Goal: Book appointment/travel/reservation

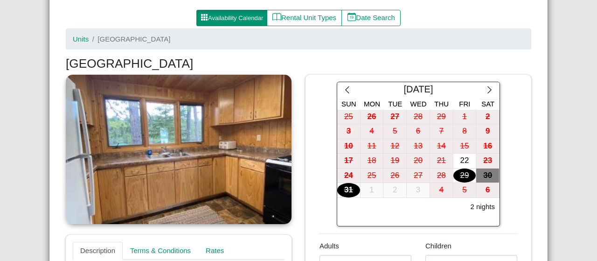
scroll to position [100, 0]
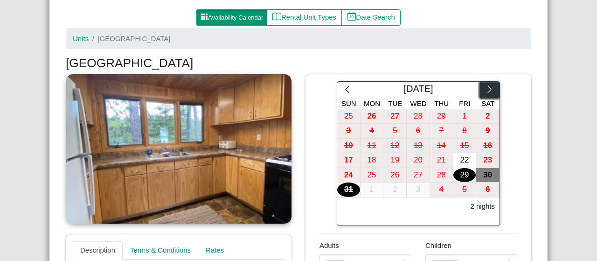
click at [485, 88] on icon "chevron right" at bounding box center [489, 89] width 9 height 9
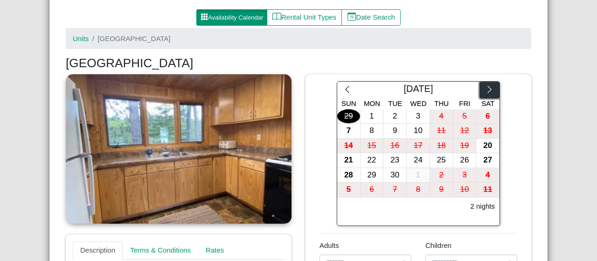
click at [485, 88] on icon "chevron right" at bounding box center [489, 89] width 9 height 9
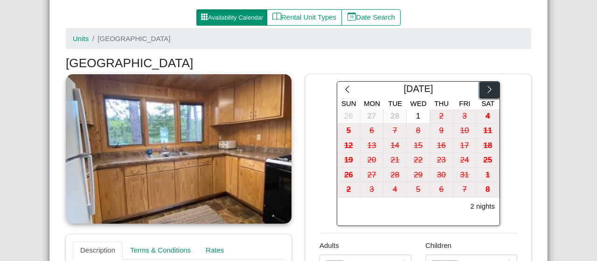
click at [485, 88] on icon "chevron right" at bounding box center [489, 89] width 9 height 9
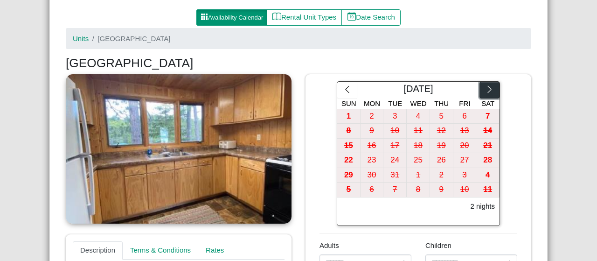
click at [485, 88] on icon "chevron right" at bounding box center [489, 89] width 9 height 9
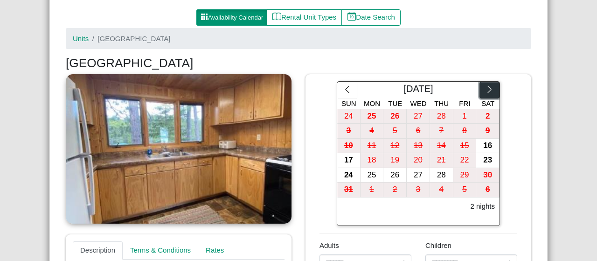
click at [485, 88] on icon "chevron right" at bounding box center [489, 89] width 9 height 9
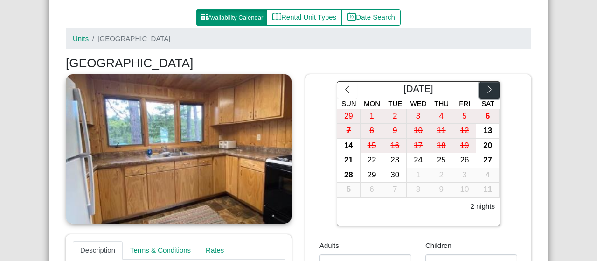
click at [485, 88] on icon "chevron right" at bounding box center [489, 89] width 9 height 9
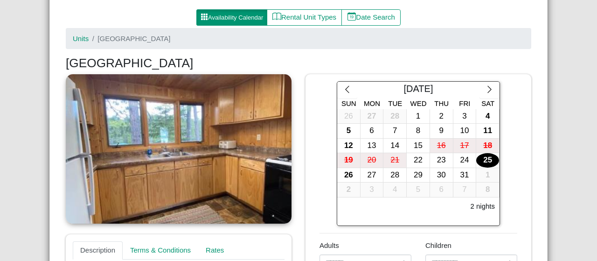
click at [484, 157] on div "25" at bounding box center [487, 160] width 23 height 14
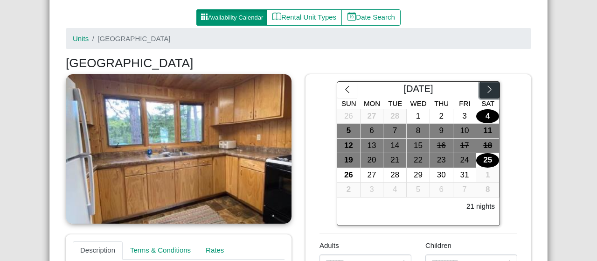
click at [488, 89] on icon "chevron right" at bounding box center [490, 89] width 4 height 7
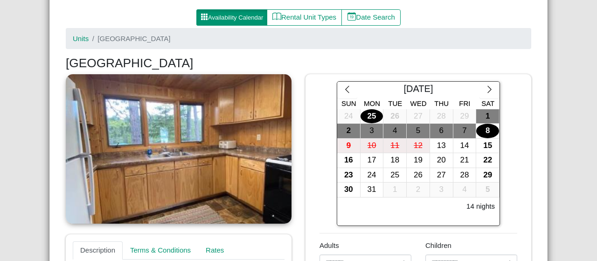
click at [487, 132] on div "8" at bounding box center [487, 131] width 23 height 14
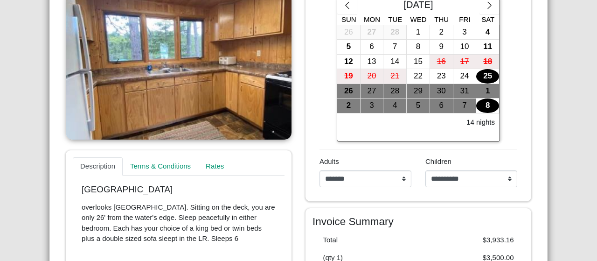
scroll to position [183, 0]
click at [485, 75] on div "25" at bounding box center [487, 77] width 23 height 14
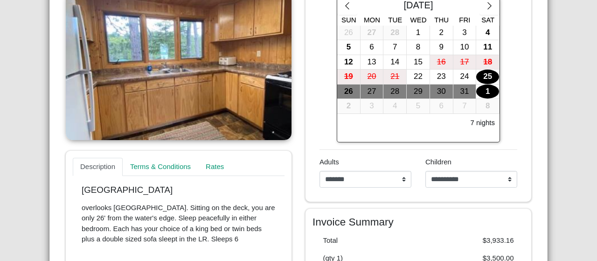
click at [485, 86] on div "1" at bounding box center [487, 91] width 23 height 14
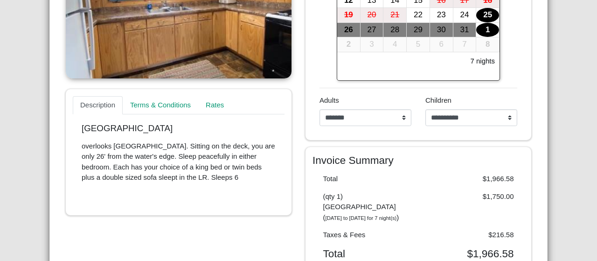
scroll to position [245, 0]
click at [400, 118] on select "**********" at bounding box center [366, 117] width 92 height 17
select select "*"
click at [320, 109] on select "**********" at bounding box center [366, 117] width 92 height 17
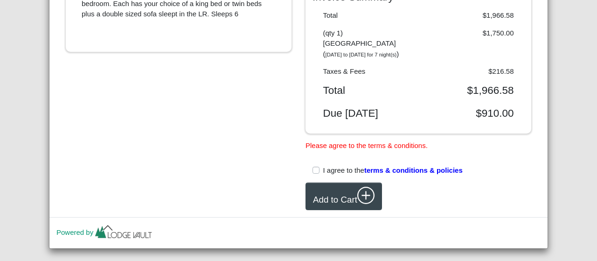
scroll to position [409, 0]
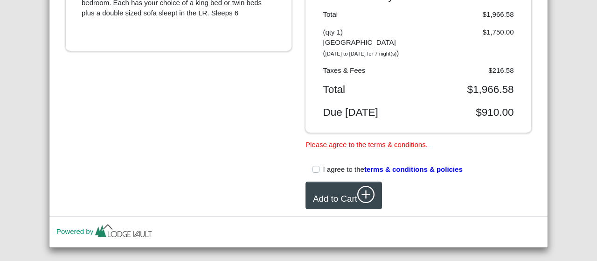
click at [399, 165] on span "terms & conditions & policies" at bounding box center [413, 169] width 98 height 8
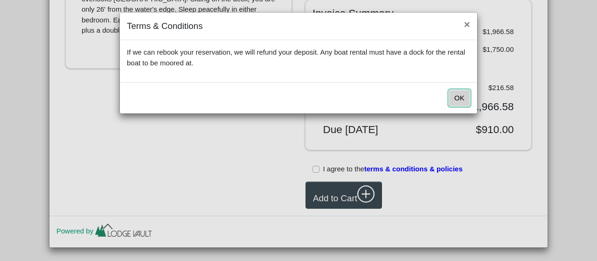
click at [461, 96] on button "OK" at bounding box center [459, 98] width 21 height 17
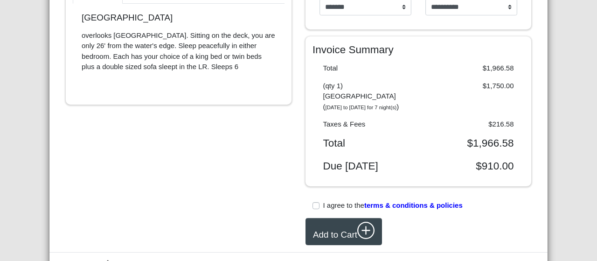
scroll to position [357, 0]
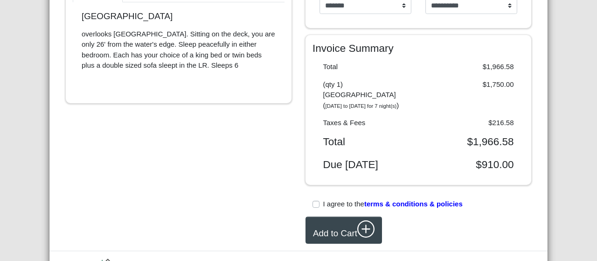
click at [323, 199] on label "I agree to the terms & conditions & policies" at bounding box center [393, 204] width 140 height 11
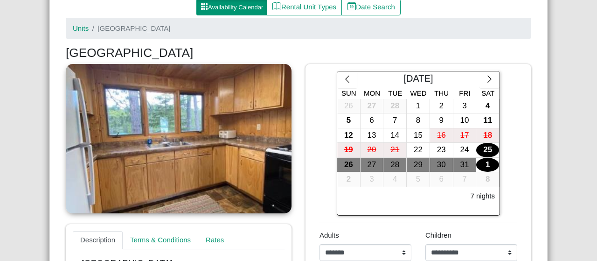
scroll to position [0, 0]
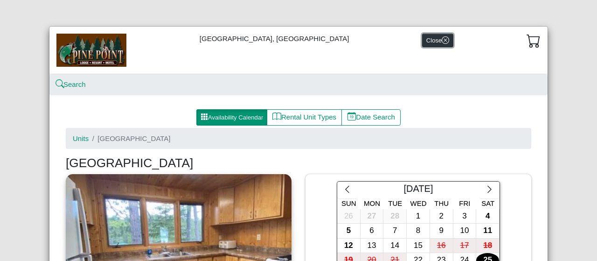
click at [422, 34] on button "Close" at bounding box center [437, 41] width 31 height 14
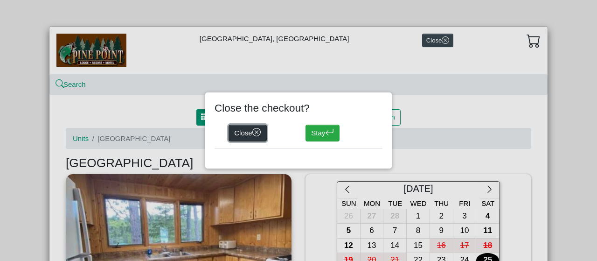
click at [245, 130] on button "Close" at bounding box center [248, 133] width 38 height 17
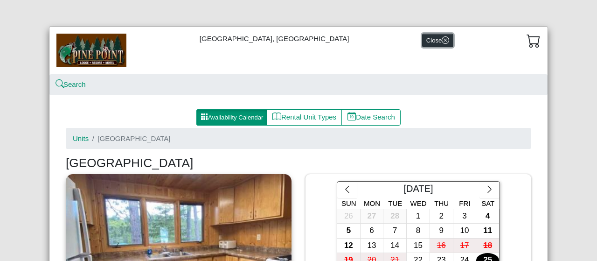
click at [442, 38] on icon "x circle" at bounding box center [445, 39] width 7 height 7
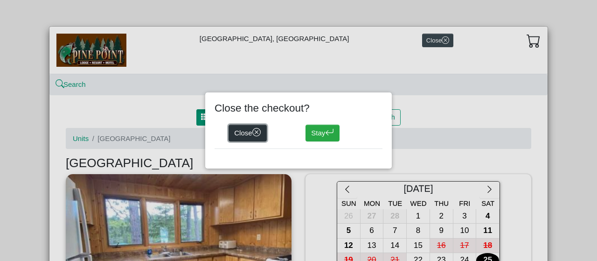
click at [250, 130] on button "Close" at bounding box center [248, 133] width 38 height 17
